Goal: Information Seeking & Learning: Learn about a topic

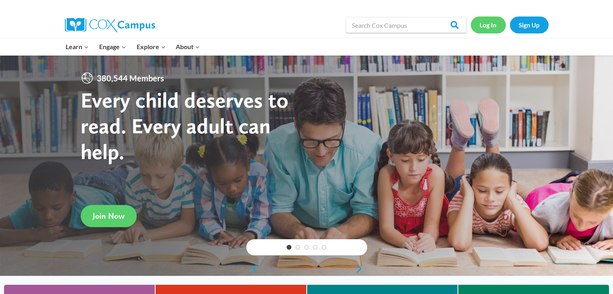
click at [488, 32] on link "Log In" at bounding box center [488, 25] width 35 height 17
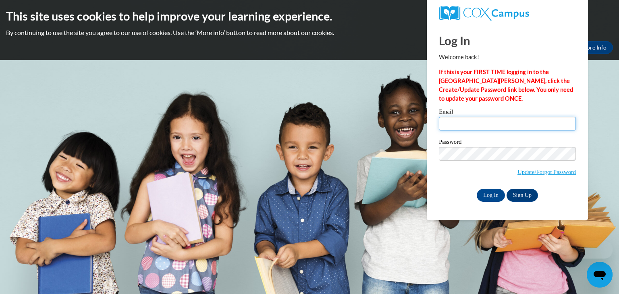
type input "[EMAIL_ADDRESS][DOMAIN_NAME]"
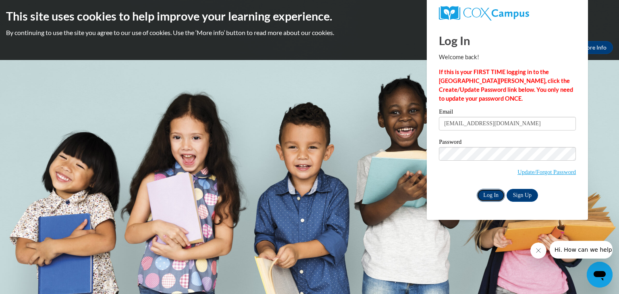
click at [484, 192] on input "Log In" at bounding box center [491, 195] width 28 height 13
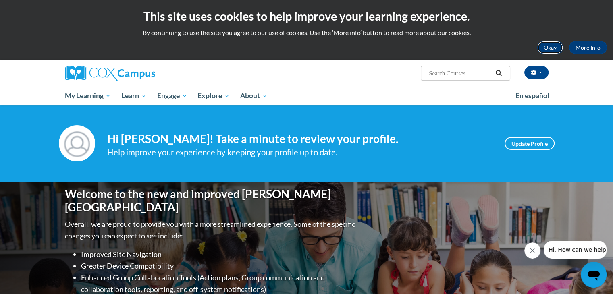
click at [547, 46] on button "Okay" at bounding box center [550, 47] width 26 height 13
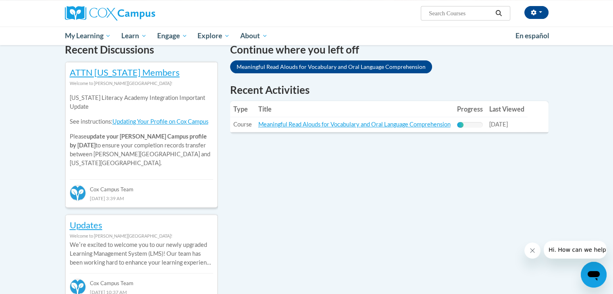
scroll to position [254, 0]
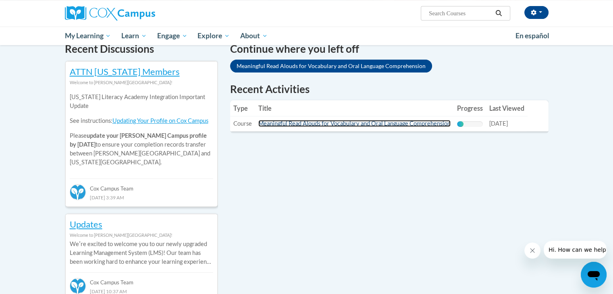
click at [382, 125] on link "Meaningful Read Alouds for Vocabulary and Oral Language Comprehension" at bounding box center [354, 123] width 192 height 7
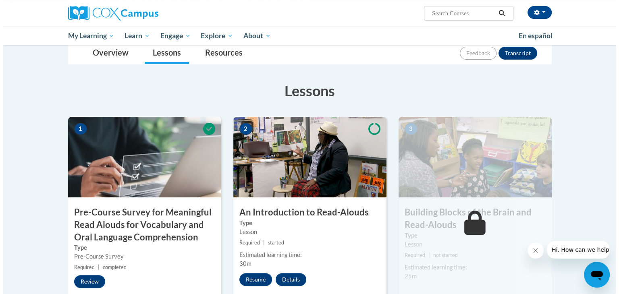
scroll to position [229, 0]
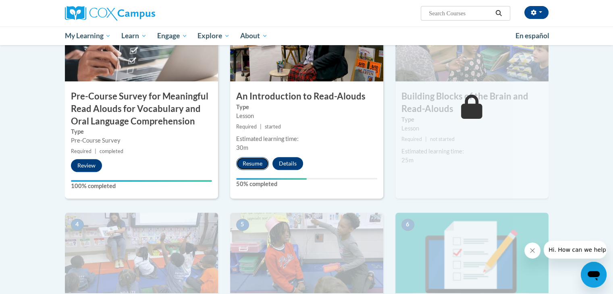
click at [246, 166] on button "Resume" at bounding box center [252, 163] width 33 height 13
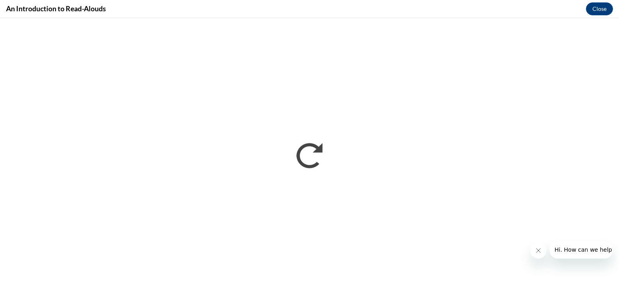
scroll to position [0, 0]
click at [534, 252] on button "Close message from company" at bounding box center [538, 251] width 16 height 16
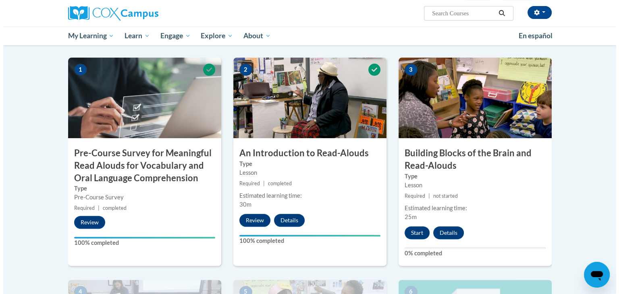
scroll to position [172, 0]
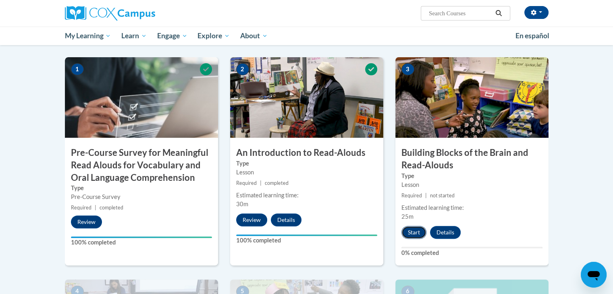
click at [411, 233] on button "Start" at bounding box center [414, 232] width 25 height 13
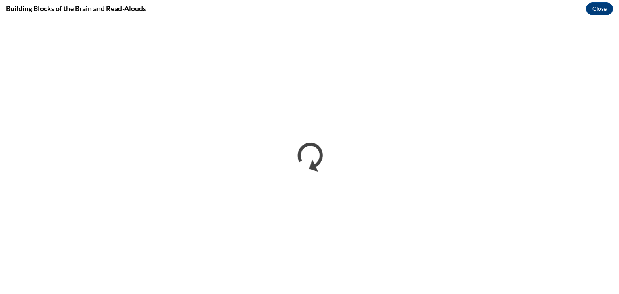
scroll to position [0, 0]
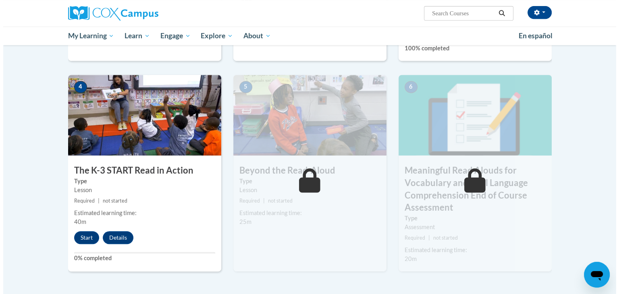
scroll to position [377, 0]
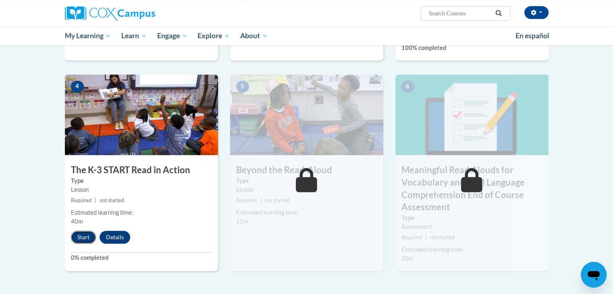
click at [80, 237] on button "Start" at bounding box center [83, 237] width 25 height 13
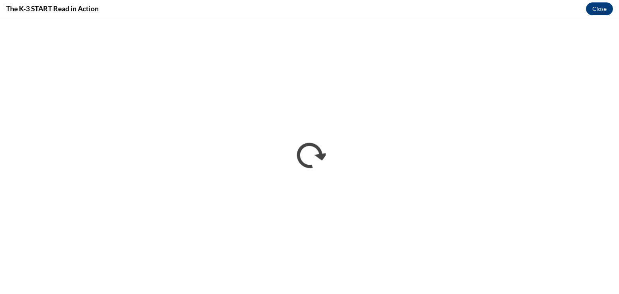
scroll to position [0, 0]
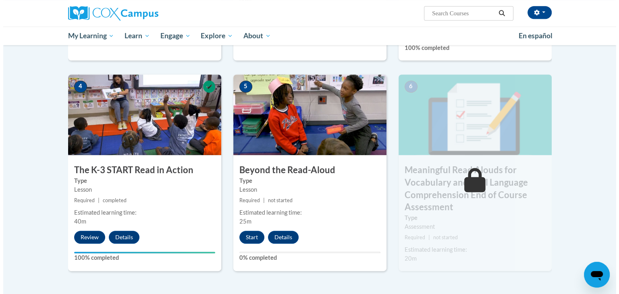
scroll to position [379, 0]
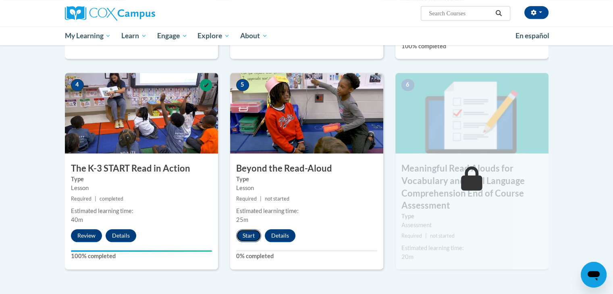
click at [245, 235] on button "Start" at bounding box center [248, 235] width 25 height 13
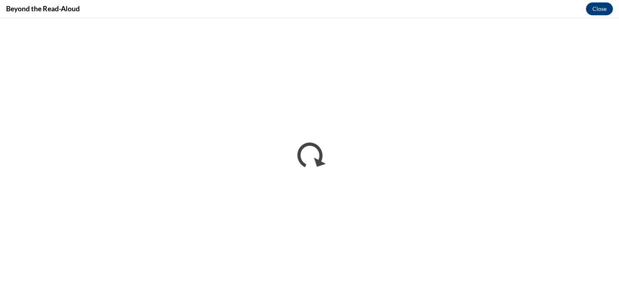
scroll to position [0, 0]
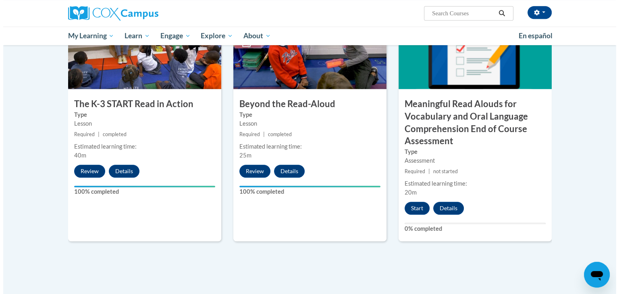
scroll to position [472, 0]
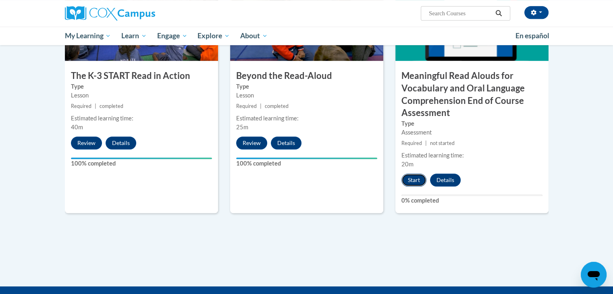
click at [411, 184] on button "Start" at bounding box center [414, 180] width 25 height 13
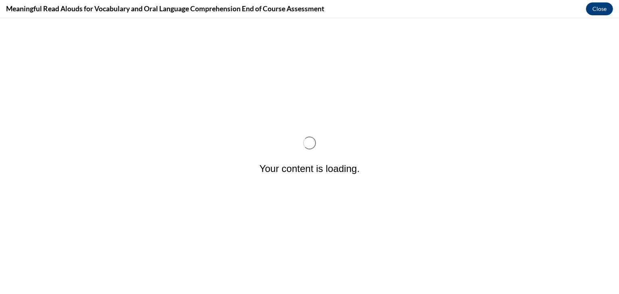
scroll to position [0, 0]
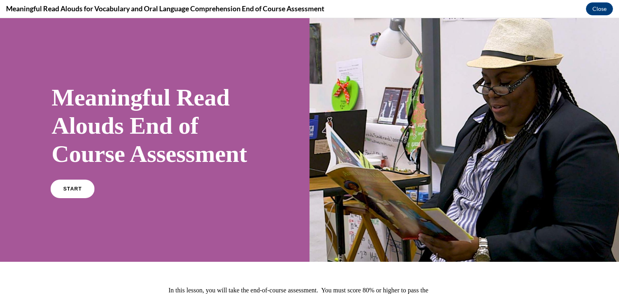
click at [64, 198] on link "START" at bounding box center [72, 189] width 44 height 19
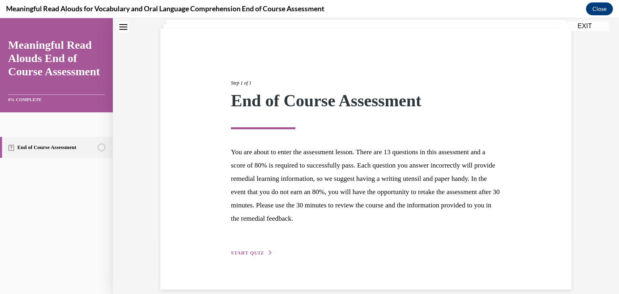
scroll to position [62, 0]
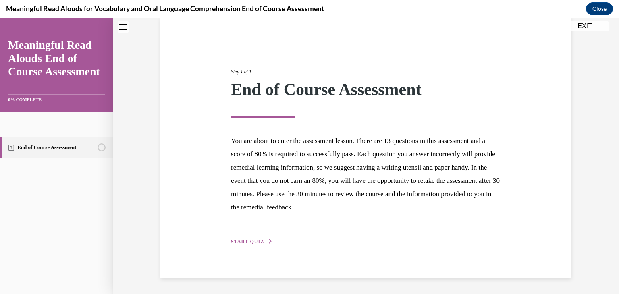
click at [248, 241] on span "START QUIZ" at bounding box center [247, 242] width 33 height 6
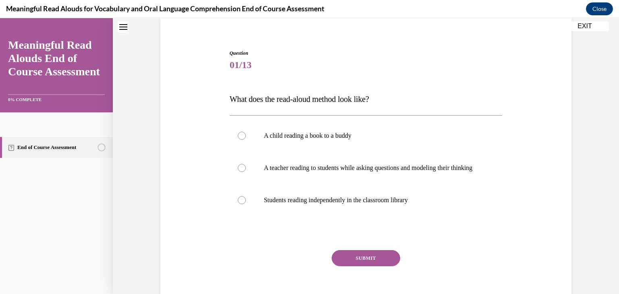
scroll to position [24, 0]
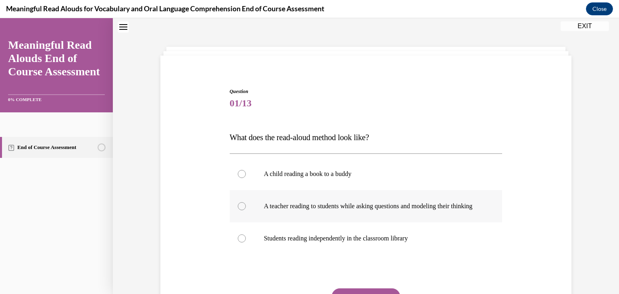
click at [428, 209] on p "A teacher reading to students while asking questions and modeling their thinking" at bounding box center [373, 206] width 219 height 8
click at [246, 209] on input "A teacher reading to students while asking questions and modeling their thinking" at bounding box center [242, 206] width 8 height 8
radio input "true"
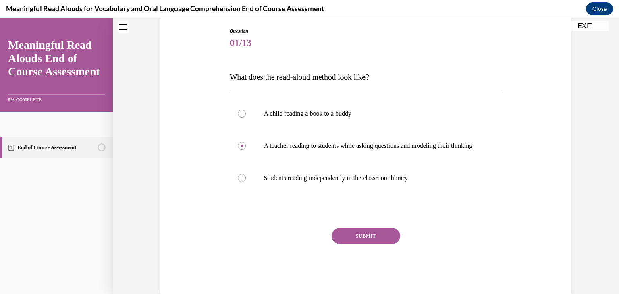
click at [355, 240] on button "SUBMIT" at bounding box center [366, 236] width 69 height 16
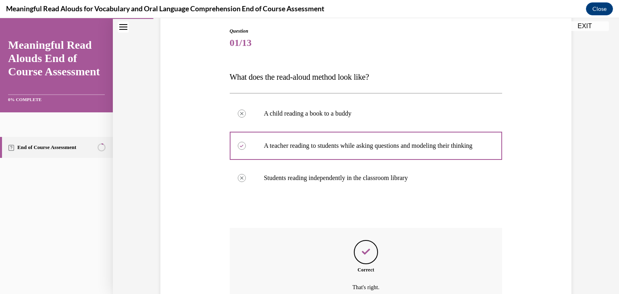
scroll to position [174, 0]
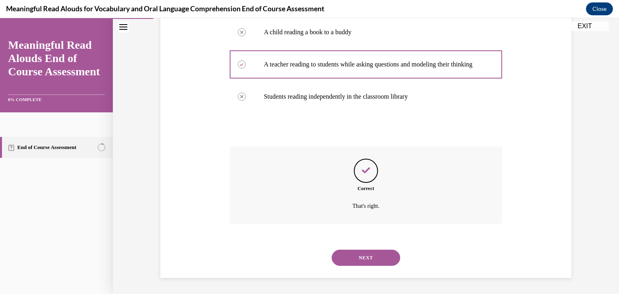
click at [363, 254] on button "NEXT" at bounding box center [366, 258] width 69 height 16
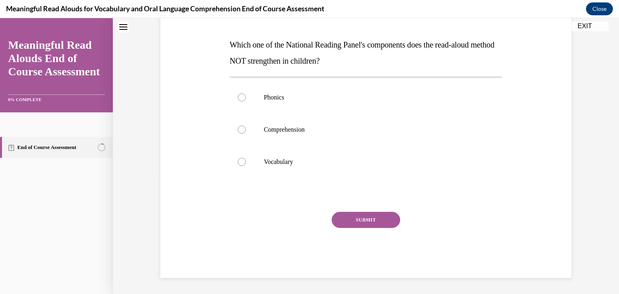
scroll to position [24, 0]
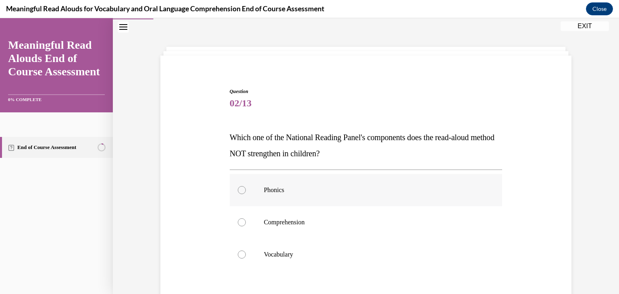
click at [266, 195] on label "Phonics" at bounding box center [366, 190] width 273 height 32
click at [246, 194] on input "Phonics" at bounding box center [242, 190] width 8 height 8
radio input "true"
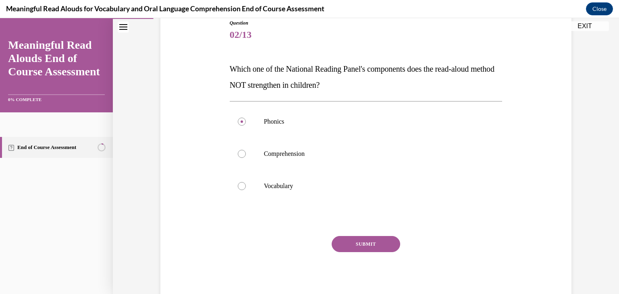
click at [350, 246] on button "SUBMIT" at bounding box center [366, 244] width 69 height 16
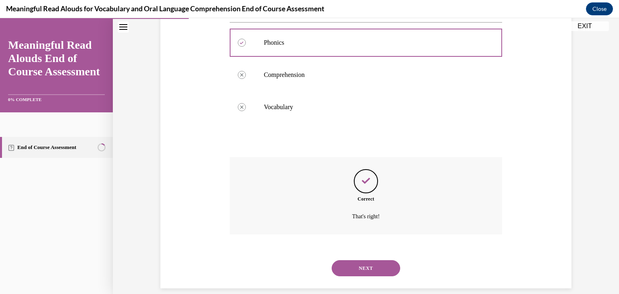
scroll to position [182, 0]
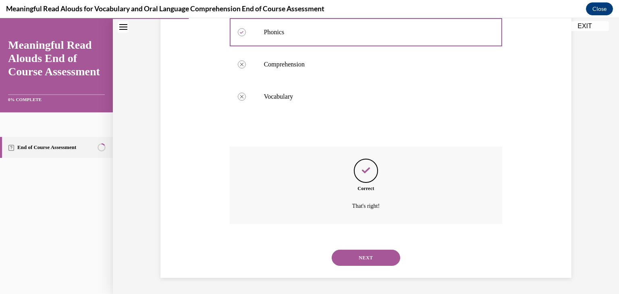
click at [358, 260] on button "NEXT" at bounding box center [366, 258] width 69 height 16
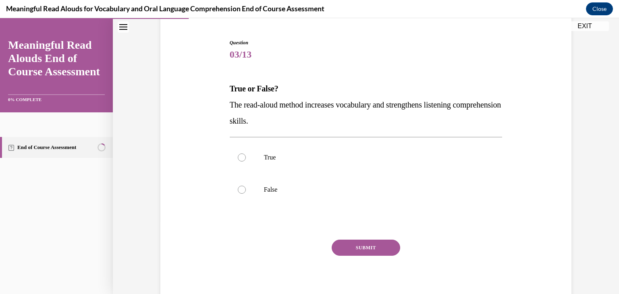
scroll to position [77, 0]
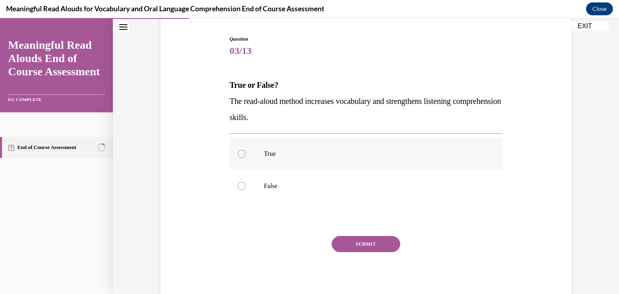
click at [269, 155] on p "True" at bounding box center [373, 154] width 219 height 8
click at [246, 155] on input "True" at bounding box center [242, 154] width 8 height 8
radio input "true"
click at [359, 247] on button "SUBMIT" at bounding box center [366, 244] width 69 height 16
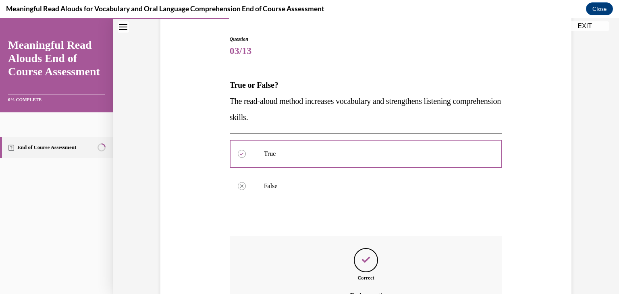
scroll to position [166, 0]
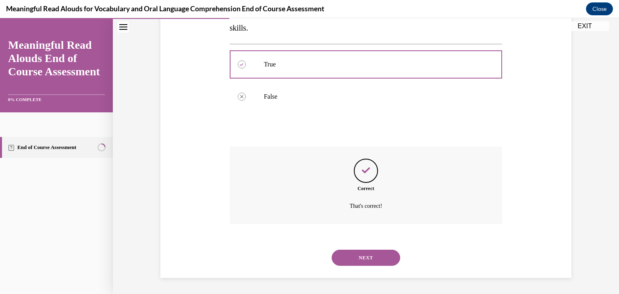
click at [376, 258] on button "NEXT" at bounding box center [366, 258] width 69 height 16
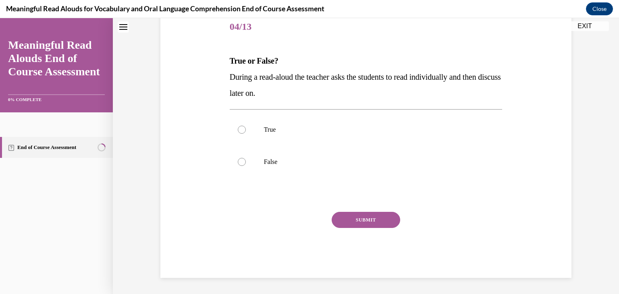
scroll to position [24, 0]
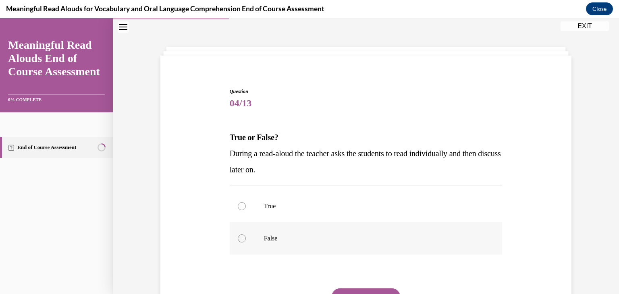
click at [267, 245] on label "False" at bounding box center [366, 239] width 273 height 32
click at [246, 243] on input "False" at bounding box center [242, 239] width 8 height 8
radio input "true"
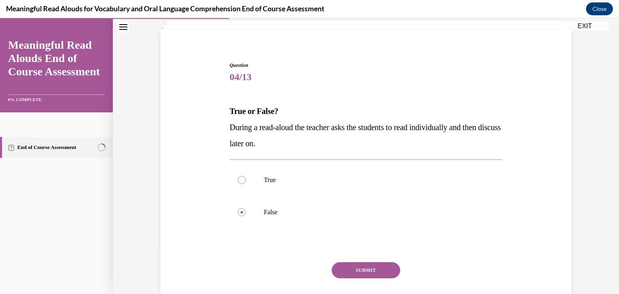
scroll to position [77, 0]
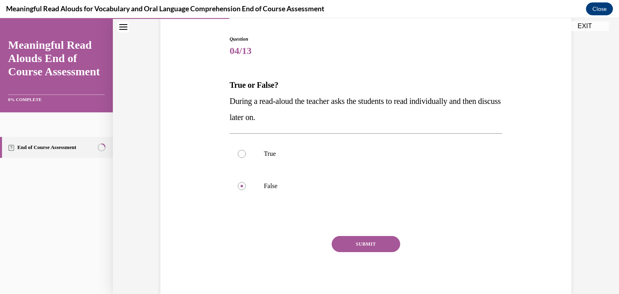
click at [368, 239] on button "SUBMIT" at bounding box center [366, 244] width 69 height 16
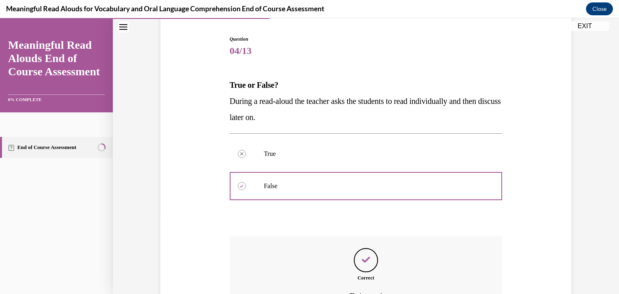
scroll to position [166, 0]
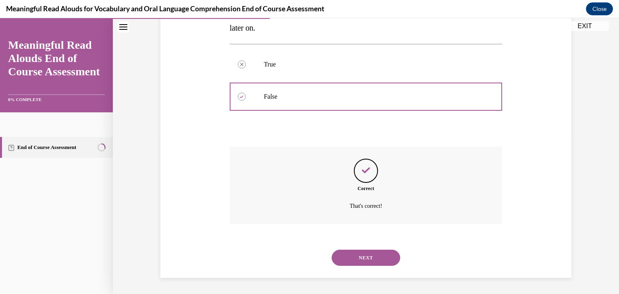
click at [364, 255] on button "NEXT" at bounding box center [366, 258] width 69 height 16
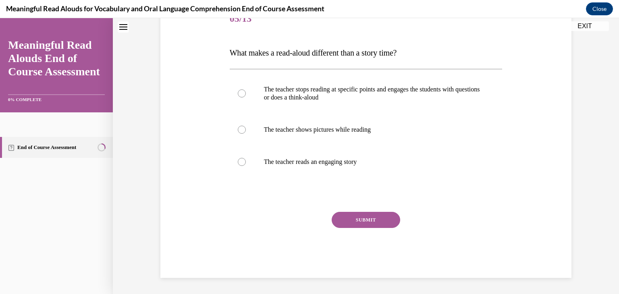
scroll to position [24, 0]
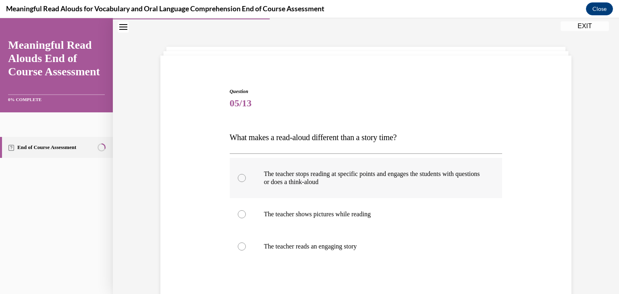
click at [405, 179] on p "The teacher stops reading at specific points and engages the students with ques…" at bounding box center [373, 178] width 219 height 16
click at [246, 179] on input "The teacher stops reading at specific points and engages the students with ques…" at bounding box center [242, 178] width 8 height 8
radio input "true"
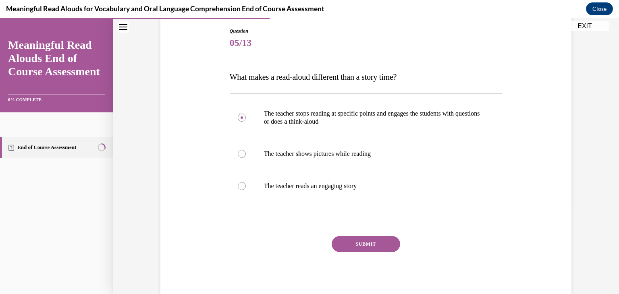
click at [372, 242] on button "SUBMIT" at bounding box center [366, 244] width 69 height 16
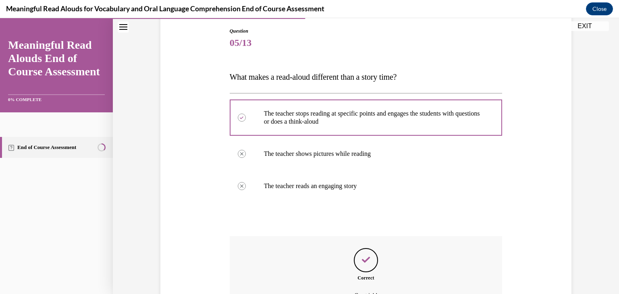
scroll to position [174, 0]
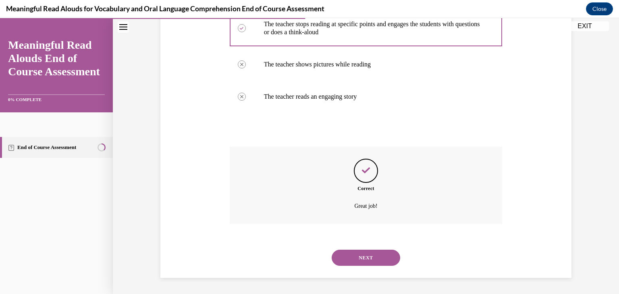
click at [367, 255] on button "NEXT" at bounding box center [366, 258] width 69 height 16
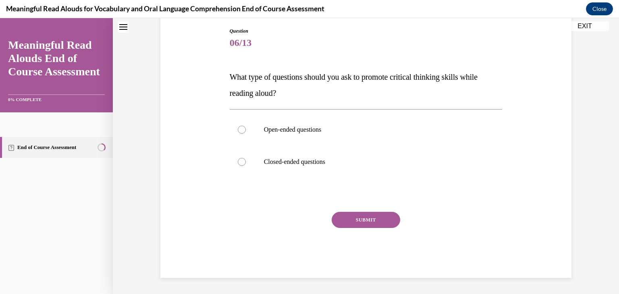
scroll to position [24, 0]
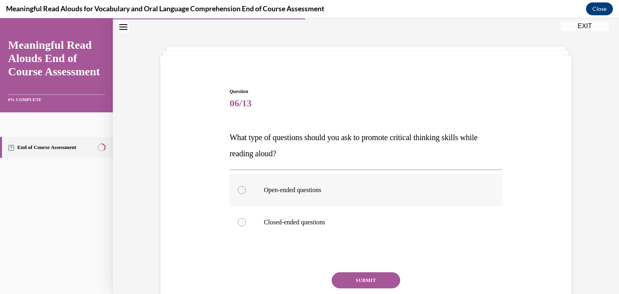
click at [279, 195] on label "Open-ended questions" at bounding box center [366, 190] width 273 height 32
click at [246, 194] on input "Open-ended questions" at bounding box center [242, 190] width 8 height 8
radio input "true"
click at [366, 283] on button "SUBMIT" at bounding box center [366, 281] width 69 height 16
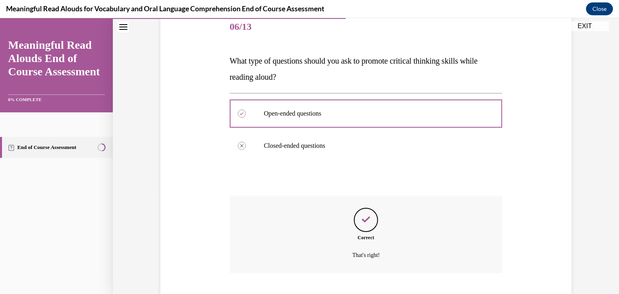
scroll to position [150, 0]
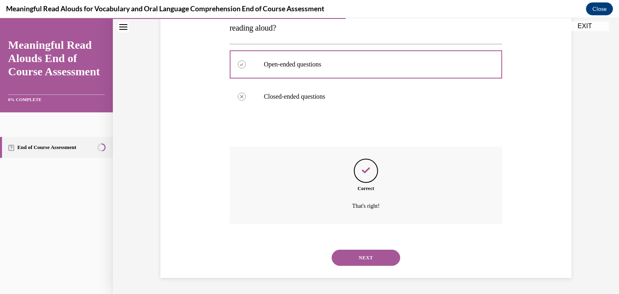
click at [356, 262] on button "NEXT" at bounding box center [366, 258] width 69 height 16
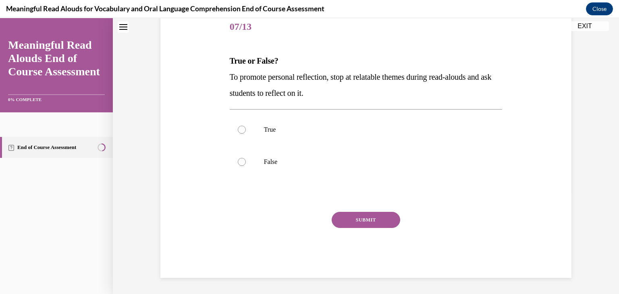
scroll to position [24, 0]
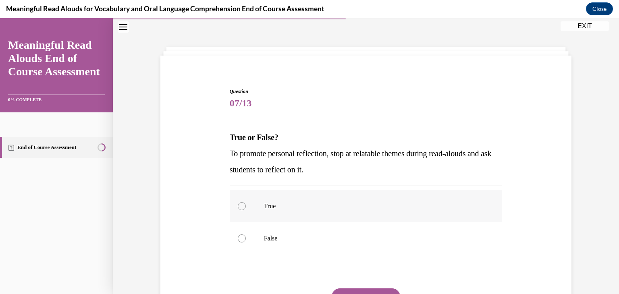
click at [264, 204] on p "True" at bounding box center [373, 206] width 219 height 8
click at [246, 204] on input "True" at bounding box center [242, 206] width 8 height 8
radio input "true"
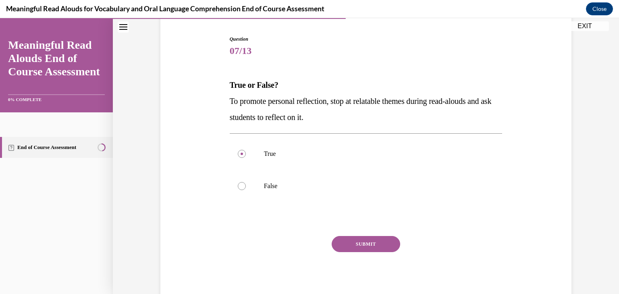
click at [363, 239] on button "SUBMIT" at bounding box center [366, 244] width 69 height 16
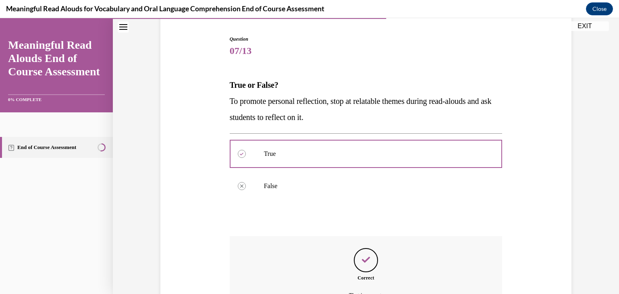
scroll to position [166, 0]
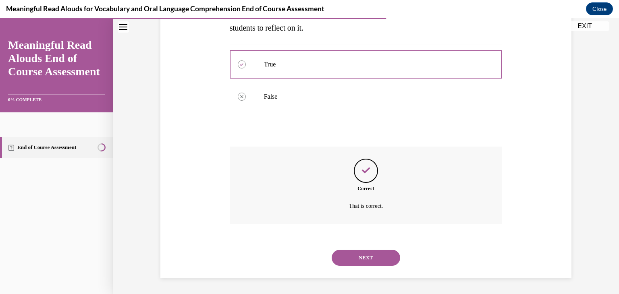
click at [364, 262] on button "NEXT" at bounding box center [366, 258] width 69 height 16
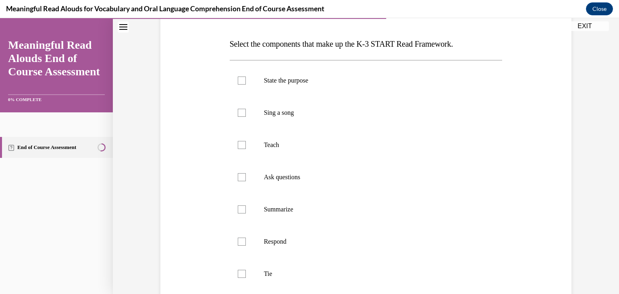
scroll to position [117, 0]
click at [298, 86] on label "State the purpose" at bounding box center [366, 81] width 273 height 32
click at [246, 85] on input "State the purpose" at bounding box center [242, 81] width 8 height 8
checkbox input "true"
click at [259, 144] on label "Teach" at bounding box center [366, 145] width 273 height 32
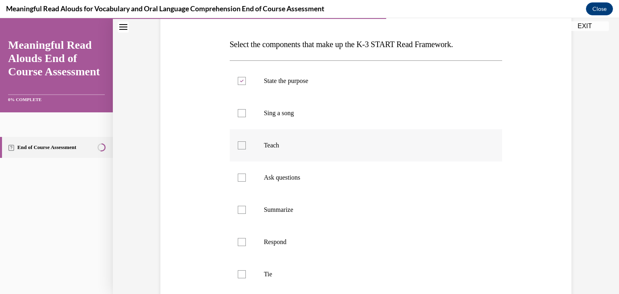
click at [246, 144] on input "Teach" at bounding box center [242, 146] width 8 height 8
checkbox input "true"
click at [247, 179] on label "Ask questions" at bounding box center [366, 178] width 273 height 32
click at [246, 179] on input "Ask questions" at bounding box center [242, 178] width 8 height 8
checkbox input "true"
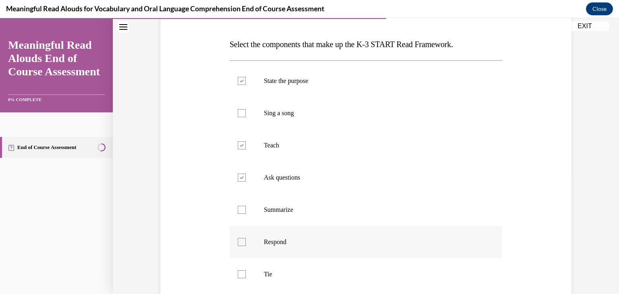
click at [240, 234] on label "Respond" at bounding box center [366, 242] width 273 height 32
click at [240, 238] on input "Respond" at bounding box center [242, 242] width 8 height 8
checkbox input "true"
click at [238, 276] on div at bounding box center [242, 275] width 8 height 8
click at [238, 276] on input "Tie" at bounding box center [242, 275] width 8 height 8
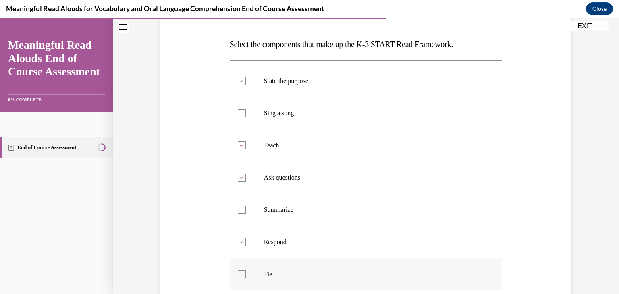
checkbox input "true"
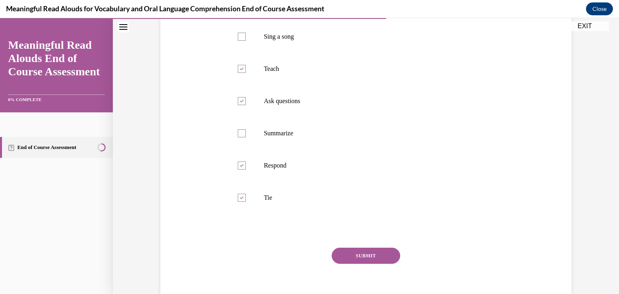
scroll to position [206, 0]
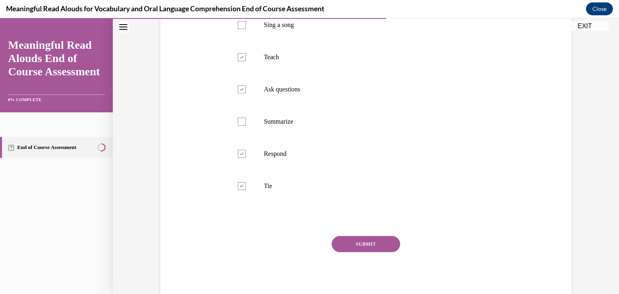
click at [353, 243] on button "SUBMIT" at bounding box center [366, 244] width 69 height 16
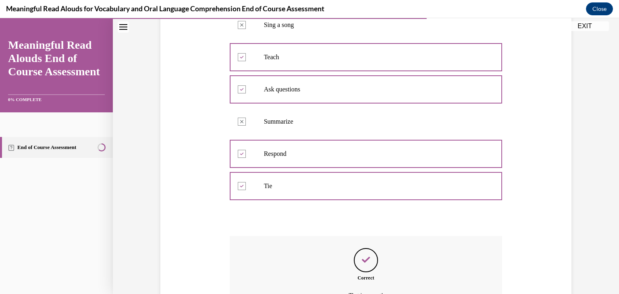
scroll to position [295, 0]
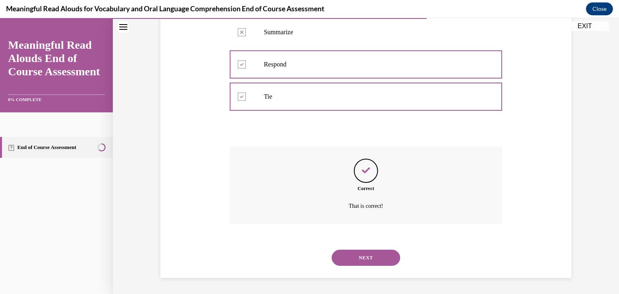
click at [366, 257] on button "NEXT" at bounding box center [366, 258] width 69 height 16
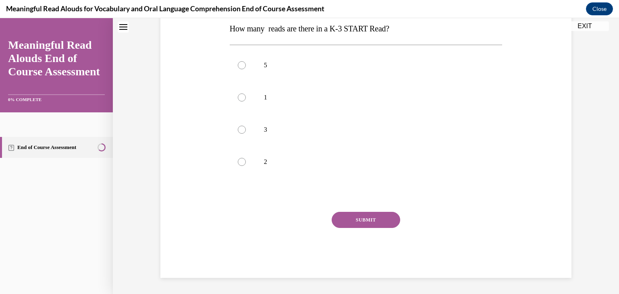
scroll to position [24, 0]
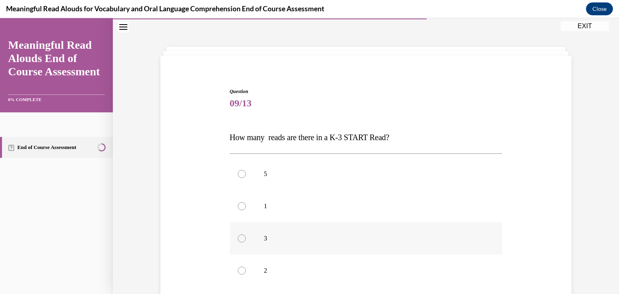
click at [250, 249] on label "3" at bounding box center [366, 239] width 273 height 32
click at [246, 243] on input "3" at bounding box center [242, 239] width 8 height 8
radio input "true"
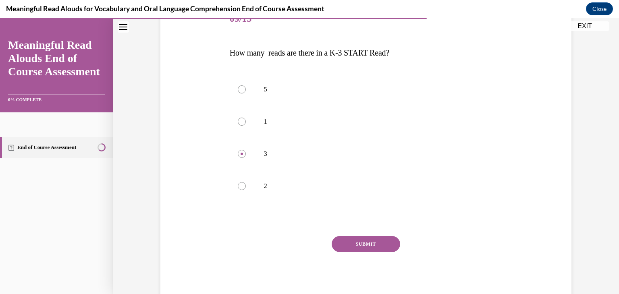
click at [368, 245] on button "SUBMIT" at bounding box center [366, 244] width 69 height 16
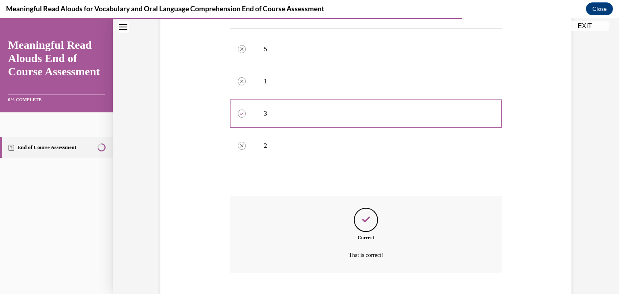
scroll to position [198, 0]
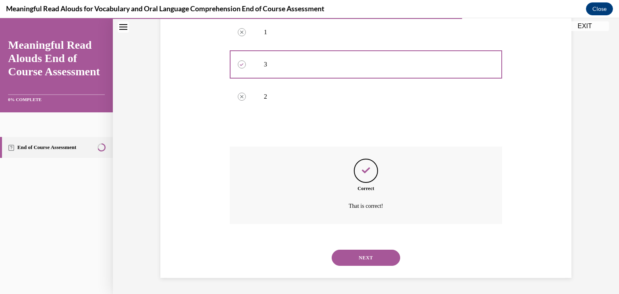
click at [370, 264] on button "NEXT" at bounding box center [366, 258] width 69 height 16
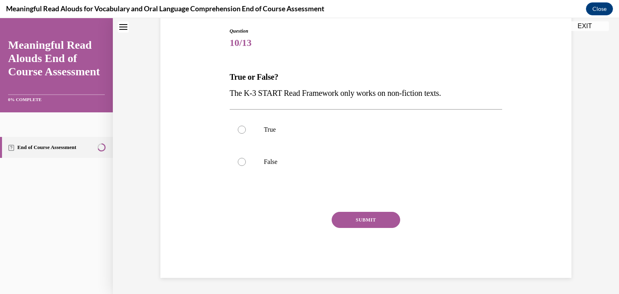
scroll to position [24, 0]
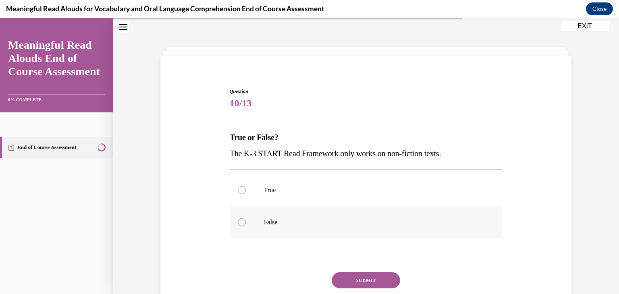
click at [294, 220] on p "False" at bounding box center [373, 223] width 219 height 8
click at [246, 220] on input "False" at bounding box center [242, 223] width 8 height 8
radio input "true"
click at [363, 278] on button "SUBMIT" at bounding box center [366, 281] width 69 height 16
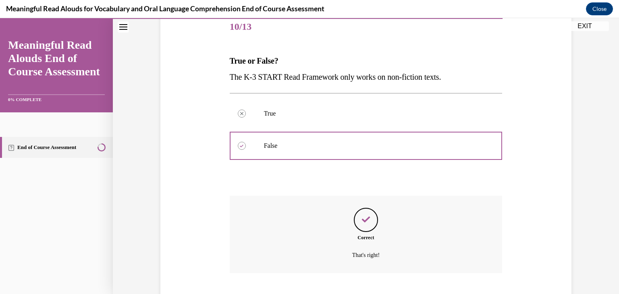
scroll to position [137, 0]
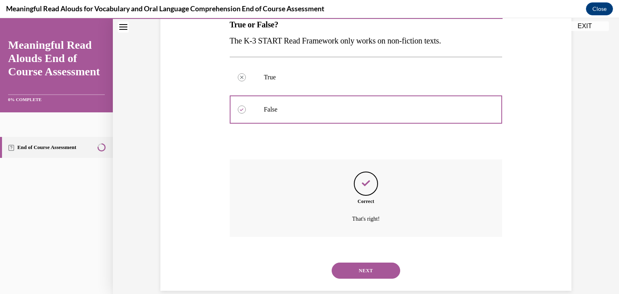
click at [357, 270] on button "NEXT" at bounding box center [366, 271] width 69 height 16
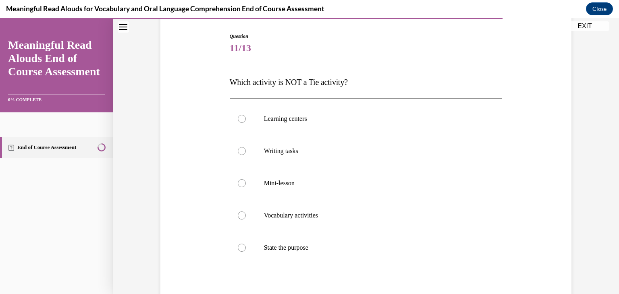
scroll to position [81, 0]
click at [295, 238] on label "State the purpose" at bounding box center [366, 247] width 273 height 32
click at [246, 243] on input "State the purpose" at bounding box center [242, 247] width 8 height 8
radio input "true"
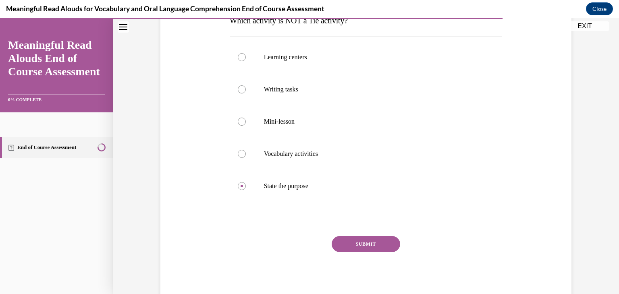
click at [345, 241] on button "SUBMIT" at bounding box center [366, 244] width 69 height 16
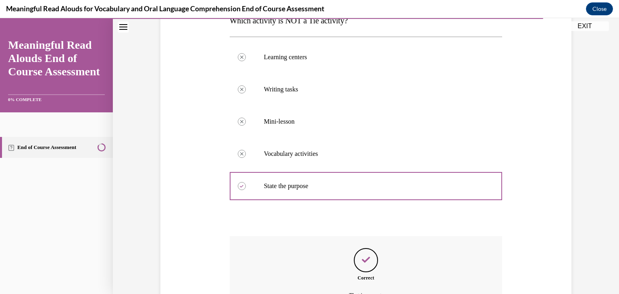
scroll to position [231, 0]
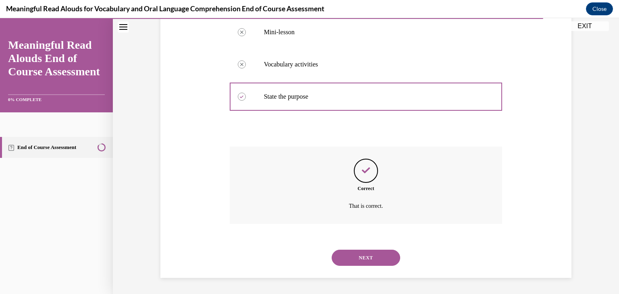
click at [356, 260] on button "NEXT" at bounding box center [366, 258] width 69 height 16
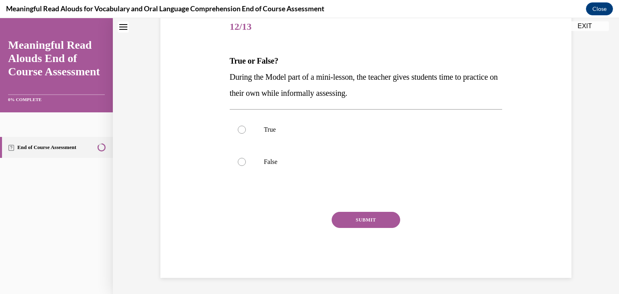
scroll to position [24, 0]
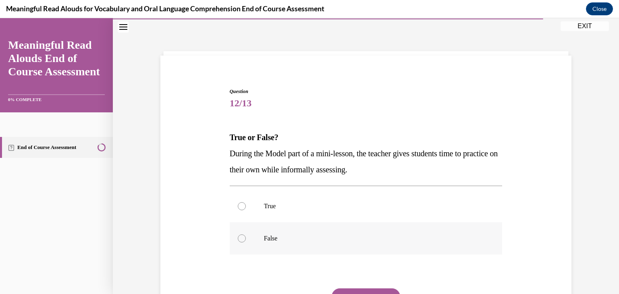
click at [268, 236] on p "False" at bounding box center [373, 239] width 219 height 8
click at [246, 236] on input "False" at bounding box center [242, 239] width 8 height 8
radio input "true"
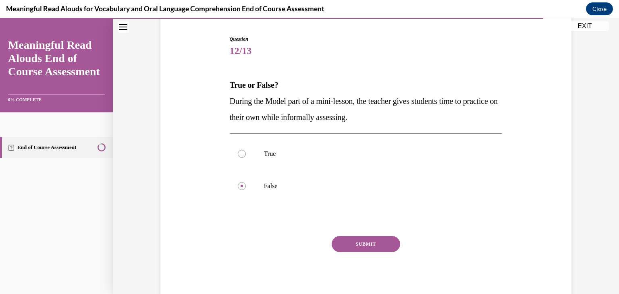
click at [377, 239] on button "SUBMIT" at bounding box center [366, 244] width 69 height 16
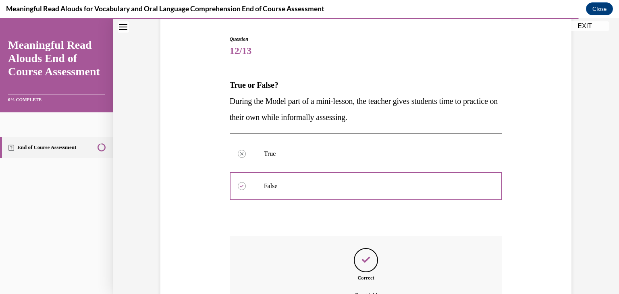
scroll to position [166, 0]
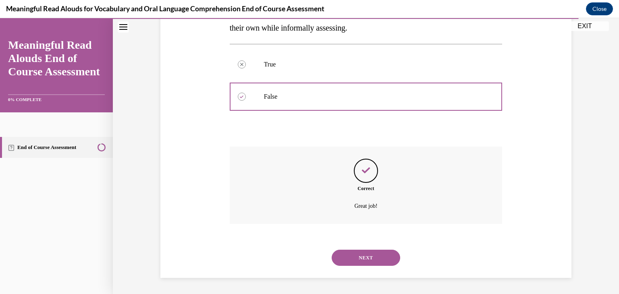
click at [372, 254] on button "NEXT" at bounding box center [366, 258] width 69 height 16
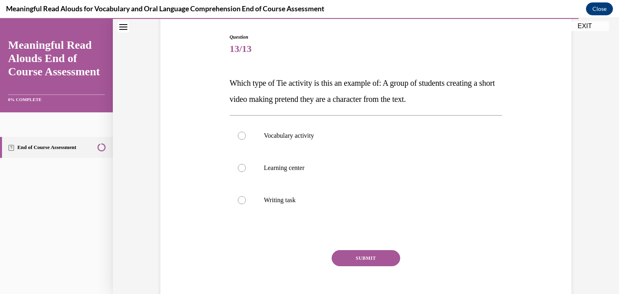
scroll to position [82, 0]
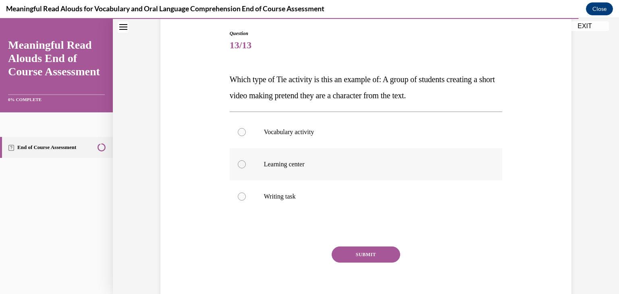
click at [278, 168] on label "Learning center" at bounding box center [366, 164] width 273 height 32
click at [246, 168] on input "Learning center" at bounding box center [242, 164] width 8 height 8
radio input "true"
click at [364, 252] on button "SUBMIT" at bounding box center [366, 255] width 69 height 16
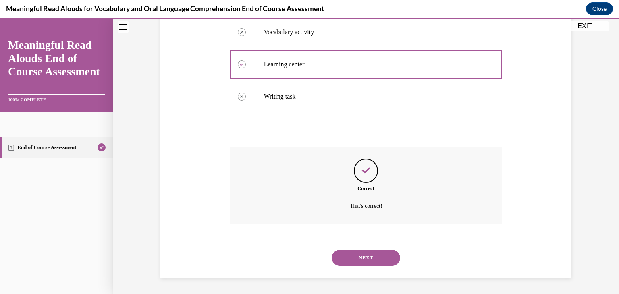
scroll to position [182, 0]
click at [364, 255] on button "NEXT" at bounding box center [366, 258] width 69 height 16
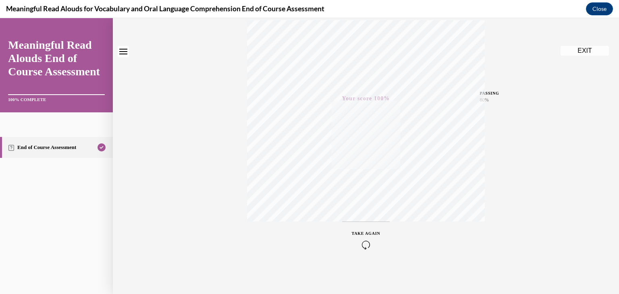
scroll to position [0, 0]
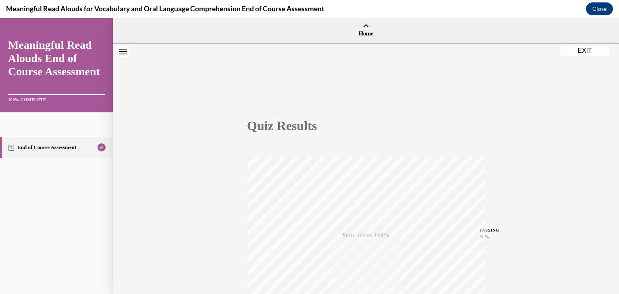
click at [592, 52] on button "EXIT" at bounding box center [585, 51] width 48 height 10
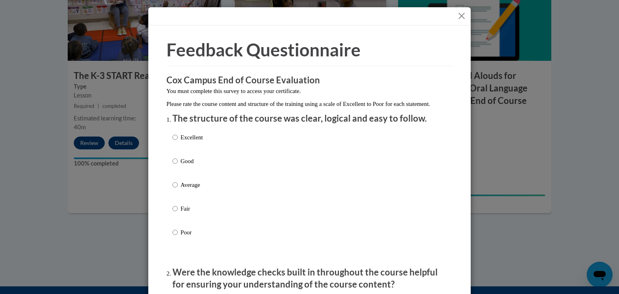
click at [181, 142] on p "Excellent" at bounding box center [192, 137] width 22 height 9
click at [178, 142] on input "Excellent" at bounding box center [175, 137] width 5 height 9
radio input "true"
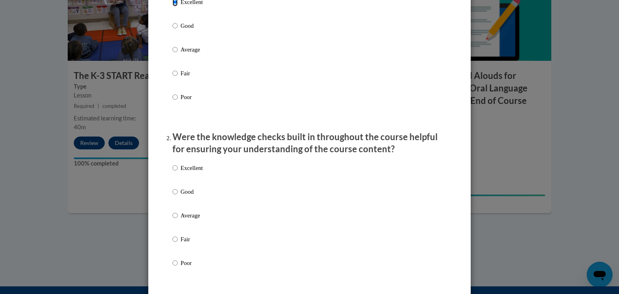
scroll to position [135, 0]
click at [183, 173] on p "Excellent" at bounding box center [192, 168] width 22 height 9
click at [178, 173] on input "Excellent" at bounding box center [175, 168] width 5 height 9
radio input "true"
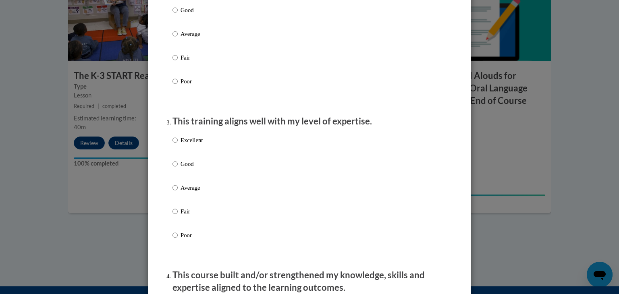
scroll to position [318, 0]
click at [185, 144] on p "Excellent" at bounding box center [192, 139] width 22 height 9
click at [178, 144] on input "Excellent" at bounding box center [175, 139] width 5 height 9
radio input "true"
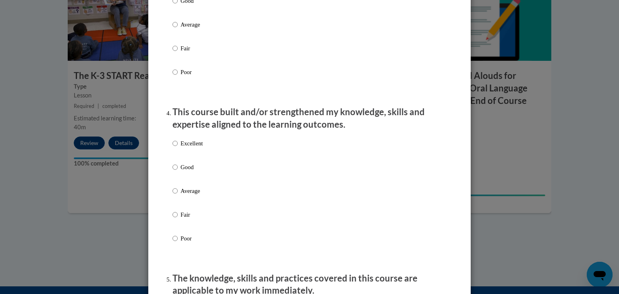
scroll to position [481, 0]
click at [185, 148] on p "Excellent" at bounding box center [192, 143] width 22 height 9
click at [178, 148] on input "Excellent" at bounding box center [175, 143] width 5 height 9
radio input "true"
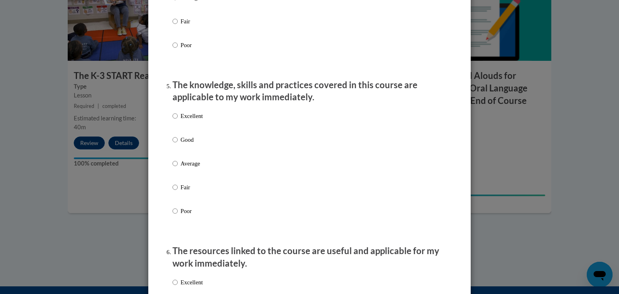
scroll to position [680, 0]
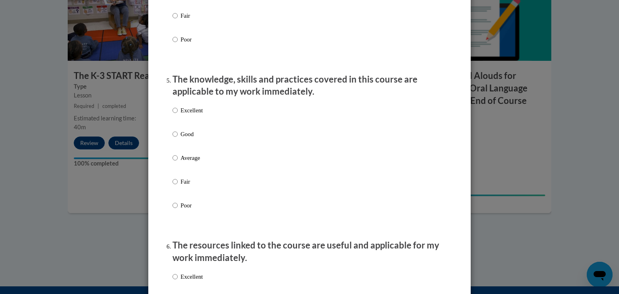
click at [185, 115] on p "Excellent" at bounding box center [192, 110] width 22 height 9
click at [178, 115] on input "Excellent" at bounding box center [175, 110] width 5 height 9
radio input "true"
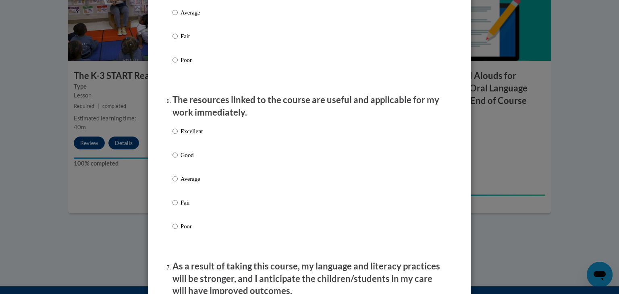
scroll to position [827, 0]
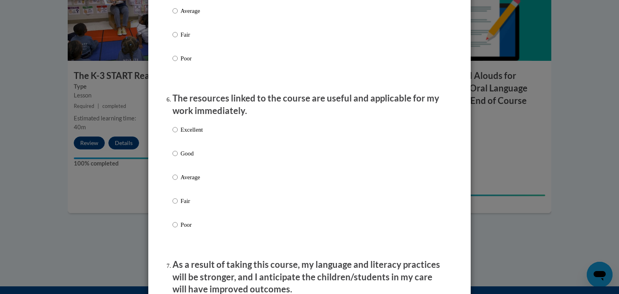
click at [185, 134] on p "Excellent" at bounding box center [192, 129] width 22 height 9
click at [178, 134] on input "Excellent" at bounding box center [175, 129] width 5 height 9
radio input "true"
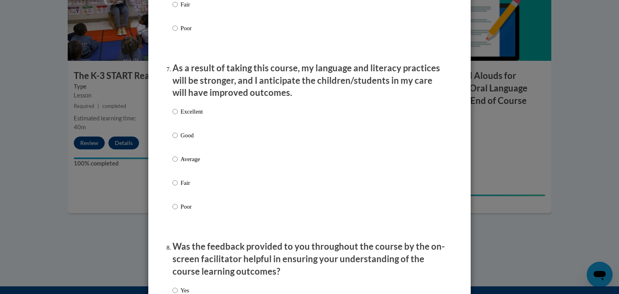
scroll to position [1030, 0]
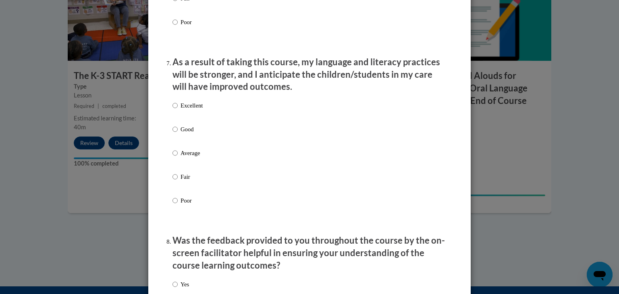
click at [185, 110] on p "Excellent" at bounding box center [192, 105] width 22 height 9
click at [178, 110] on input "Excellent" at bounding box center [175, 105] width 5 height 9
radio input "true"
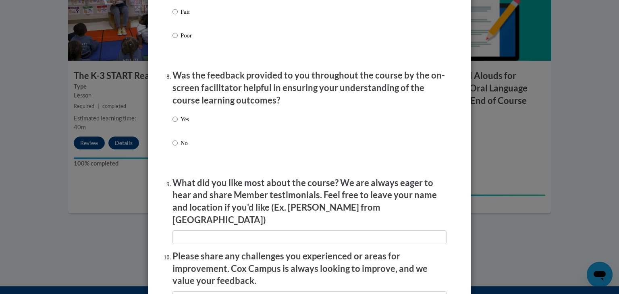
scroll to position [1197, 0]
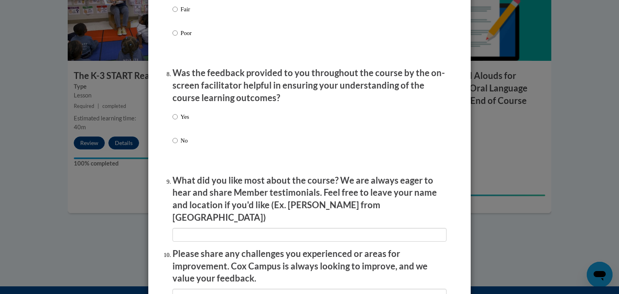
click at [186, 121] on p "Yes" at bounding box center [185, 116] width 8 height 9
click at [178, 121] on input "Yes" at bounding box center [175, 116] width 5 height 9
radio input "true"
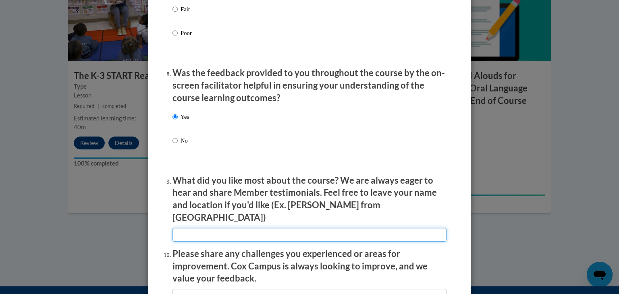
click at [182, 231] on input "textbox" at bounding box center [310, 235] width 274 height 14
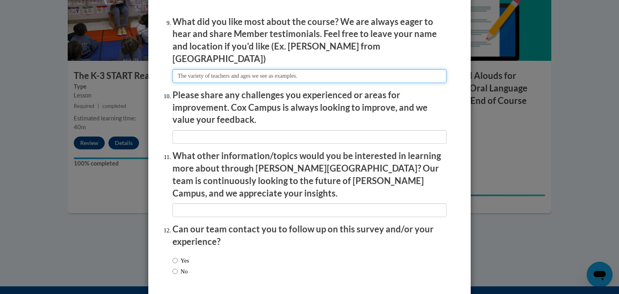
scroll to position [1385, 0]
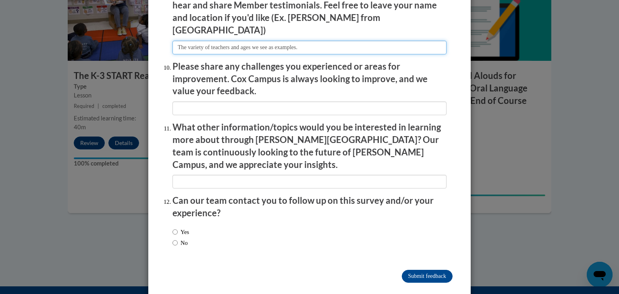
type input "The variety of teachers and ages we see as examples."
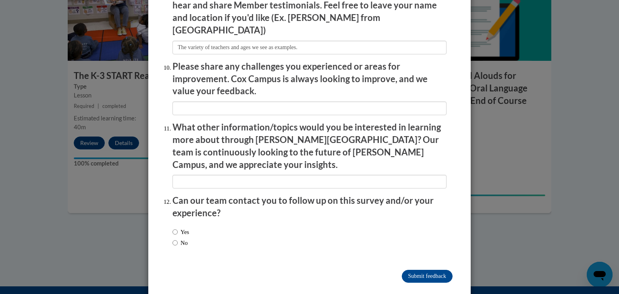
click at [180, 239] on label "No" at bounding box center [180, 243] width 15 height 9
click at [178, 239] on input "No" at bounding box center [175, 243] width 5 height 9
radio input "true"
click at [421, 270] on input "Submit feedback" at bounding box center [427, 276] width 51 height 13
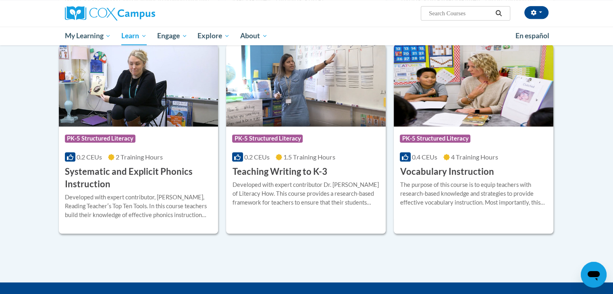
scroll to position [872, 0]
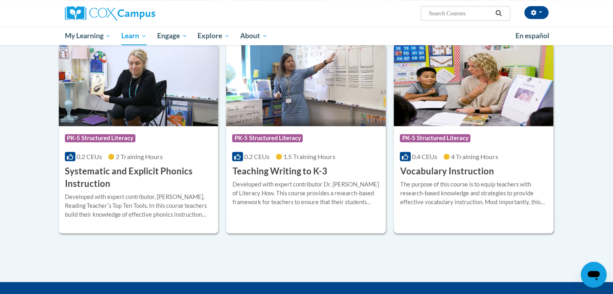
click at [471, 163] on div "Course Category: PK-5 Structured Literacy 0.4 CEUs 4 Training Hours COURSE Voca…" at bounding box center [474, 152] width 160 height 52
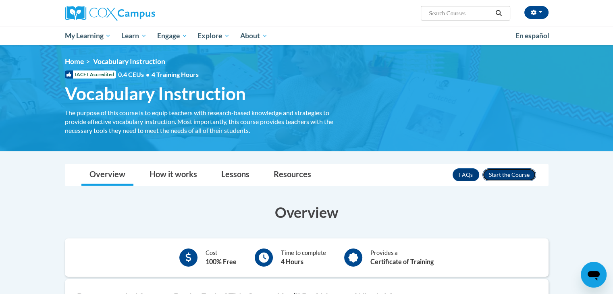
click at [524, 177] on button "Enroll" at bounding box center [510, 175] width 54 height 13
